Goal: Task Accomplishment & Management: Use online tool/utility

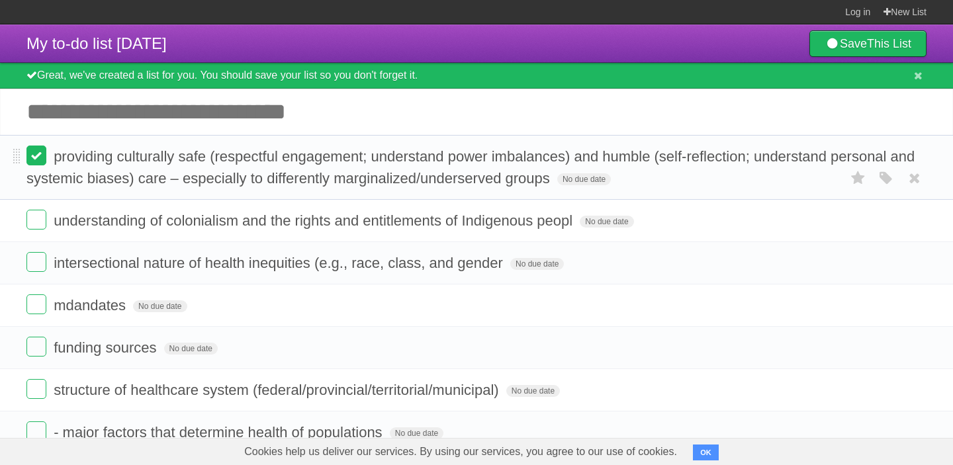
click at [29, 166] on label at bounding box center [36, 156] width 20 height 20
click at [36, 222] on label at bounding box center [36, 220] width 20 height 20
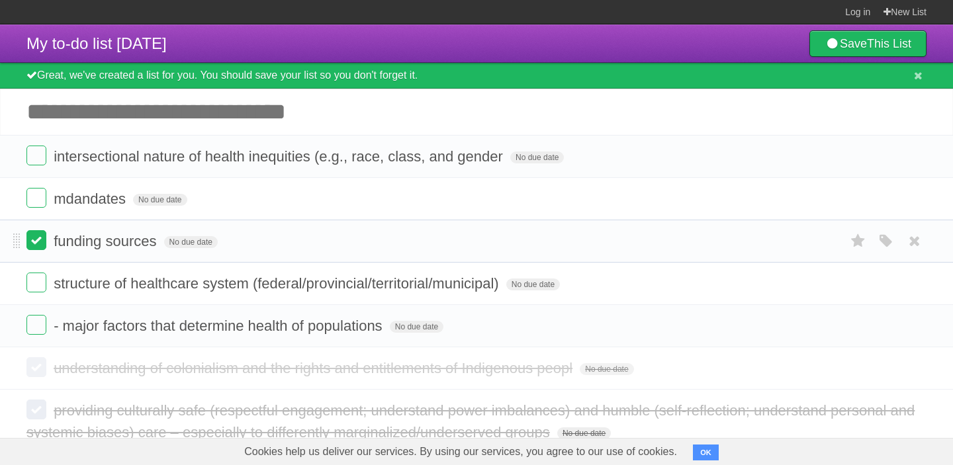
click at [34, 244] on label at bounding box center [36, 240] width 20 height 20
click at [40, 207] on label at bounding box center [36, 198] width 20 height 20
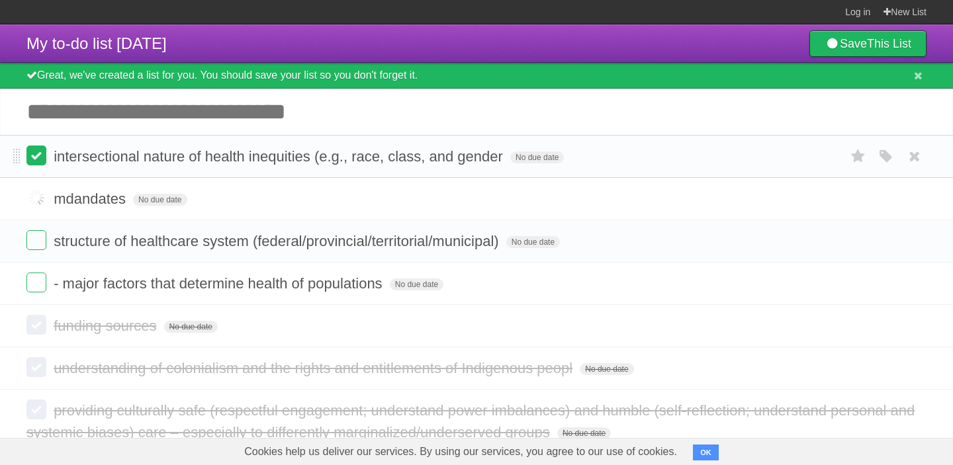
click at [38, 160] on label at bounding box center [36, 156] width 20 height 20
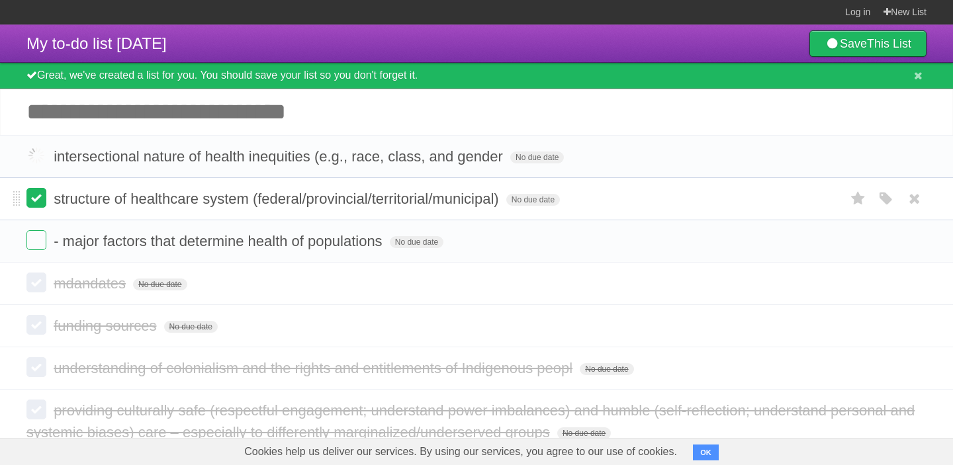
click at [36, 195] on label at bounding box center [36, 198] width 20 height 20
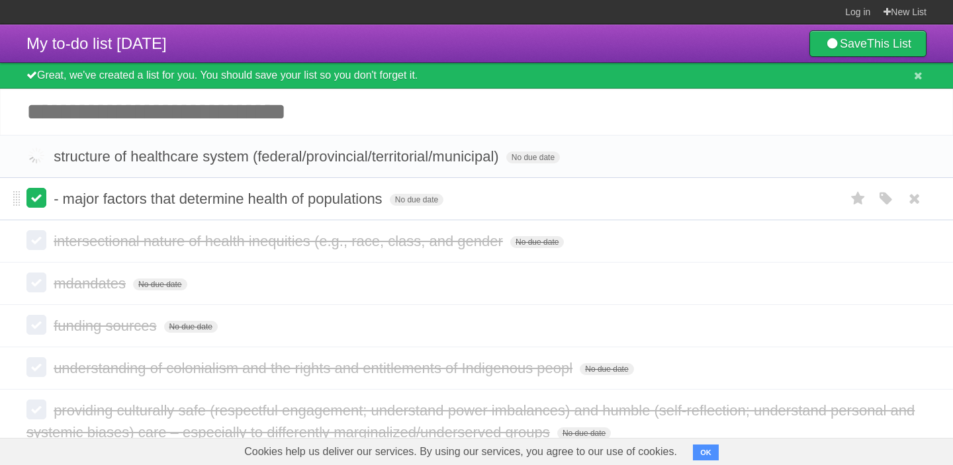
click at [38, 199] on label at bounding box center [36, 198] width 20 height 20
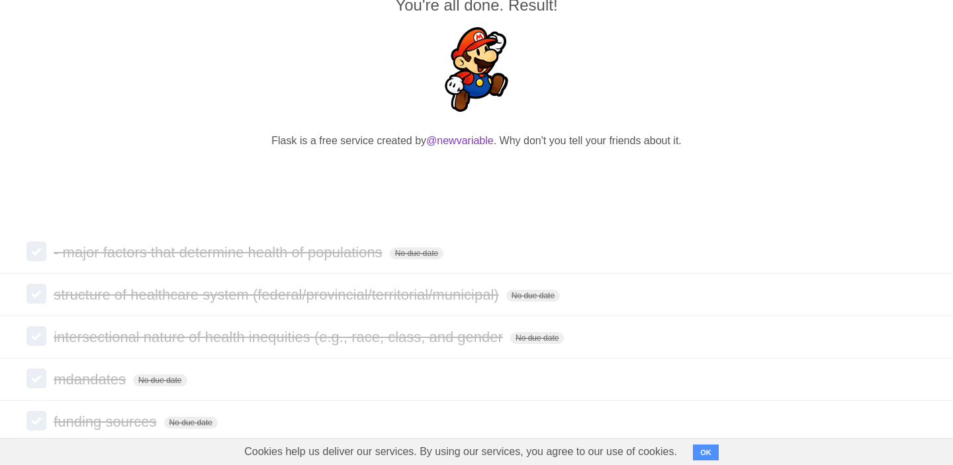
scroll to position [305, 0]
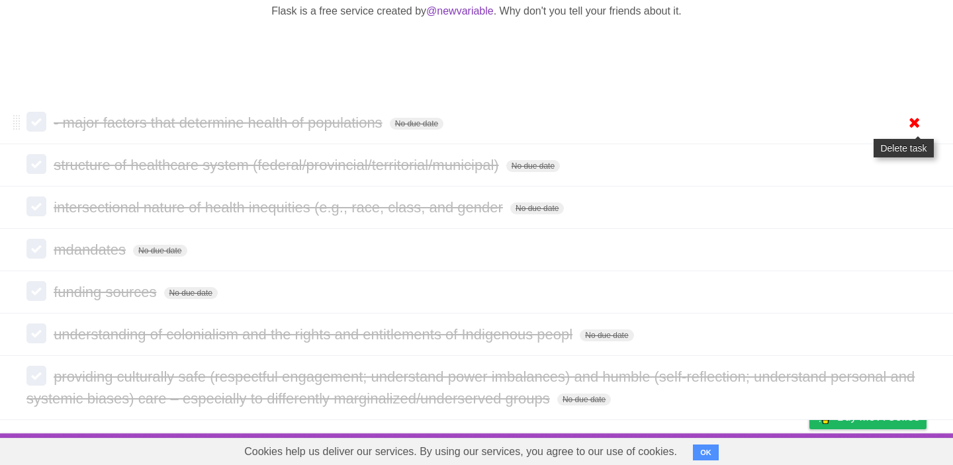
click at [919, 121] on icon at bounding box center [915, 123] width 19 height 22
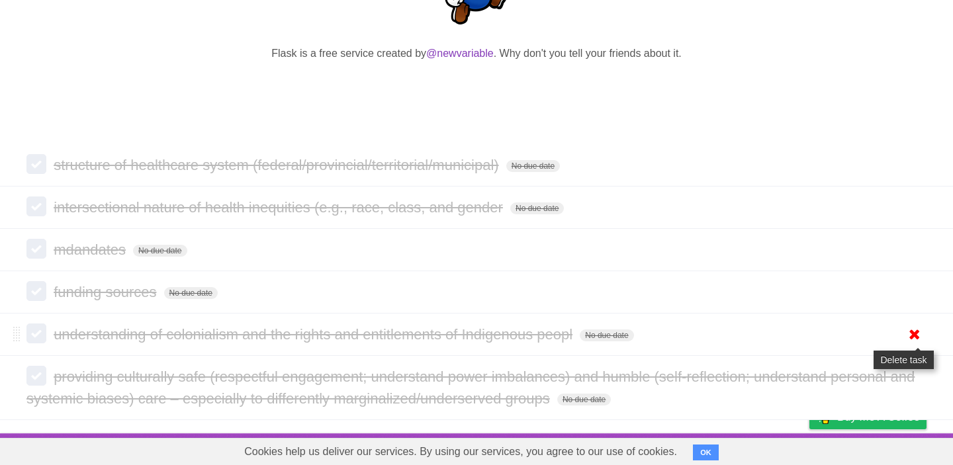
click at [917, 332] on icon at bounding box center [915, 335] width 19 height 22
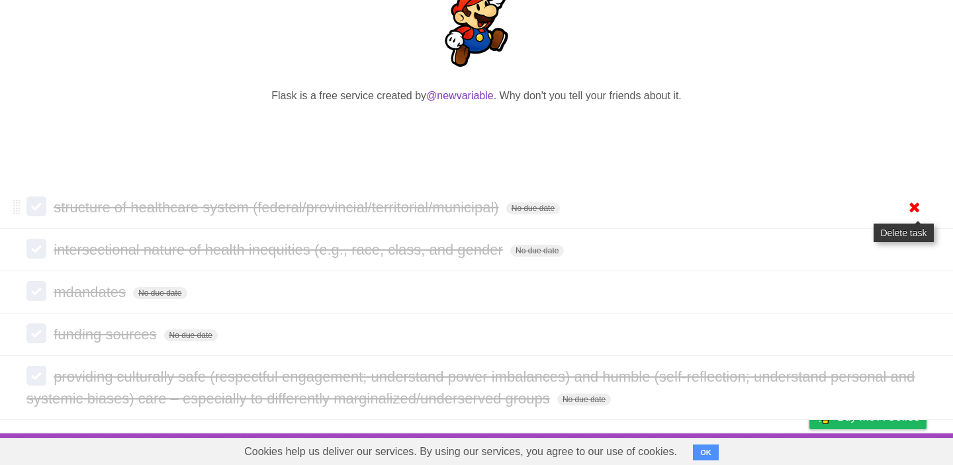
click at [920, 203] on icon at bounding box center [915, 208] width 19 height 22
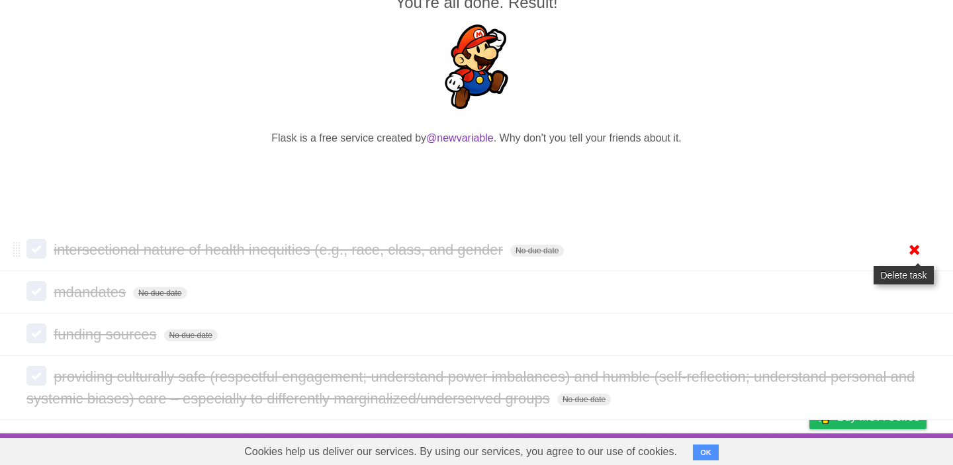
click at [920, 250] on icon at bounding box center [915, 250] width 19 height 22
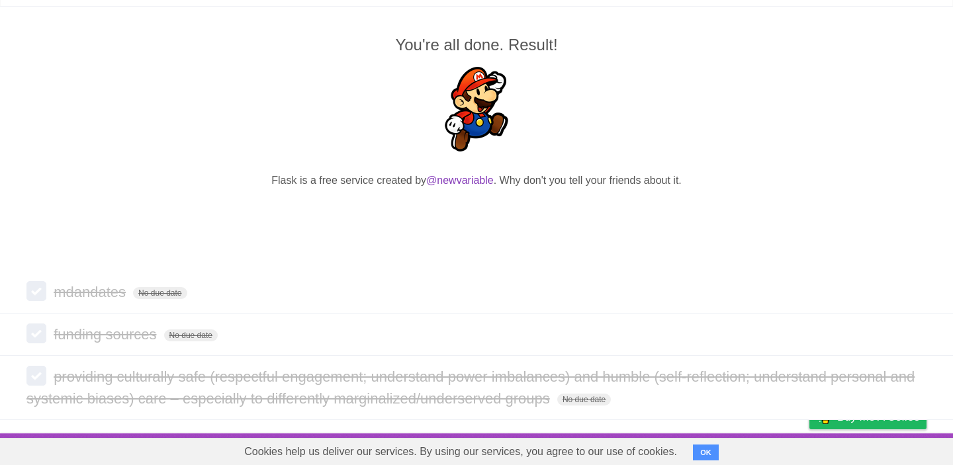
scroll to position [134, 0]
click at [914, 293] on icon at bounding box center [915, 292] width 19 height 22
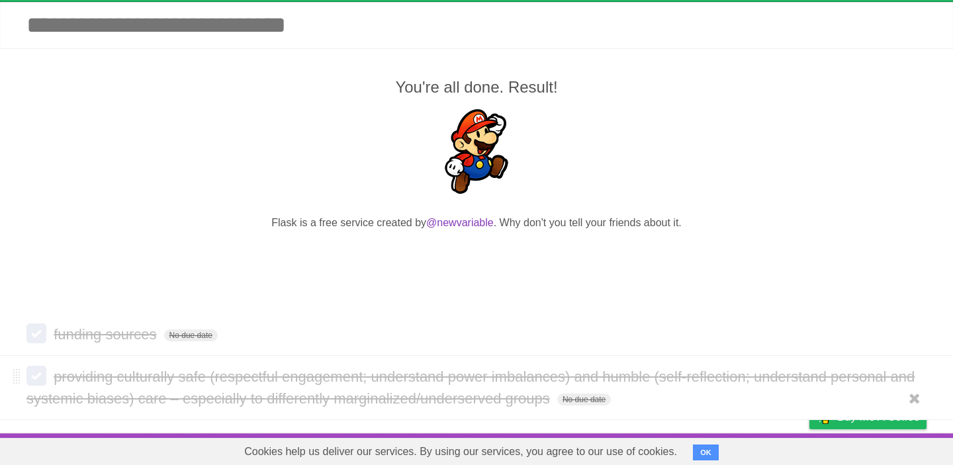
scroll to position [91, 0]
click at [915, 334] on icon at bounding box center [915, 335] width 19 height 22
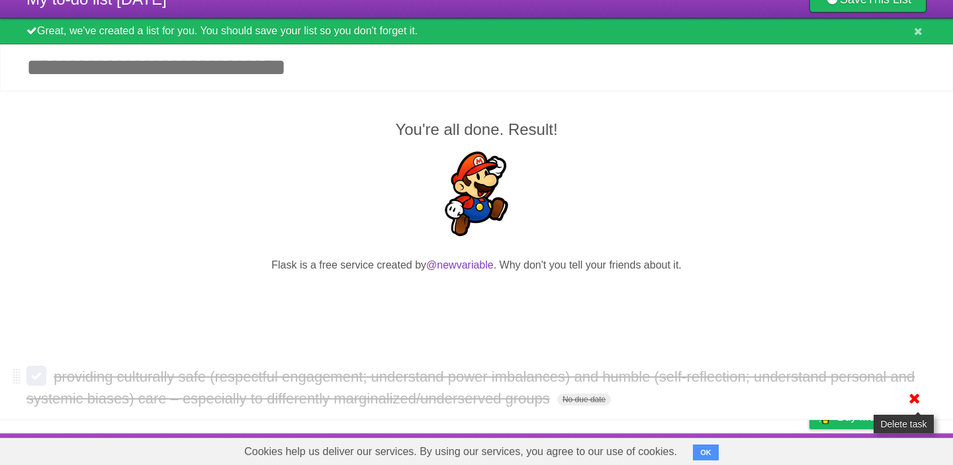
click at [910, 395] on icon at bounding box center [915, 399] width 19 height 22
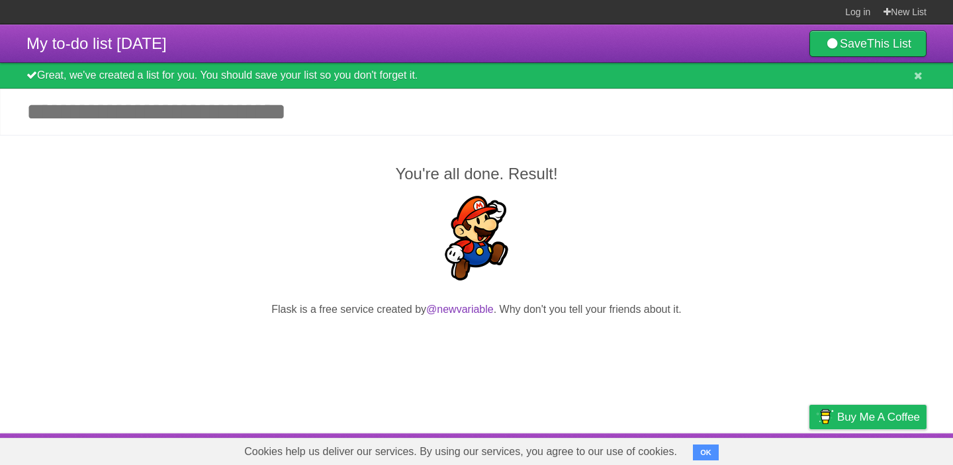
scroll to position [0, 0]
